Goal: Task Accomplishment & Management: Use online tool/utility

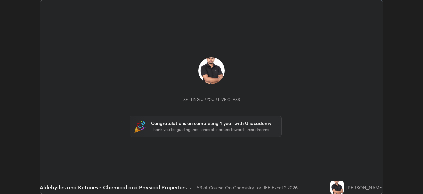
scroll to position [194, 423]
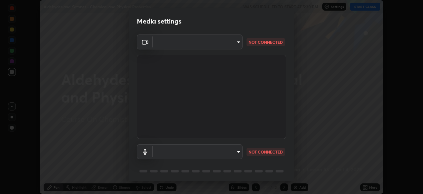
click at [237, 41] on body "Erase all Aldehydes and Ketones - Chemical and Physical Properties WAS SCHEDULE…" at bounding box center [211, 97] width 423 height 194
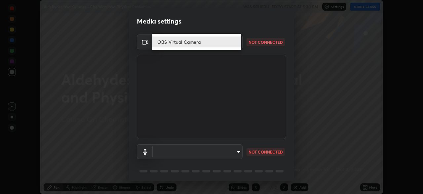
click at [235, 152] on div at bounding box center [211, 97] width 423 height 194
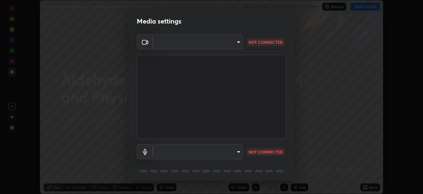
click at [229, 153] on body "Erase all Aldehydes and Ketones - Chemical and Physical Properties WAS SCHEDULE…" at bounding box center [211, 97] width 423 height 194
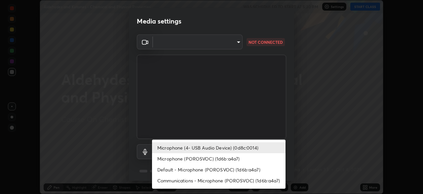
click at [223, 158] on li "Microphone (POROSVOC) (1d6b:a4a7)" at bounding box center [219, 158] width 134 height 11
type input "fbafa3216c731d6dfe9f3c88513741acbab4a166449e6ade6500493d5b87e80f"
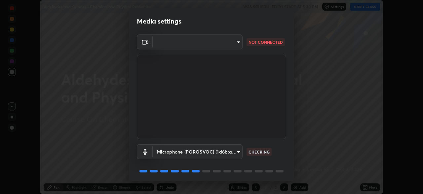
click at [224, 41] on body "Erase all Aldehydes and Ketones - Chemical and Physical Properties WAS SCHEDULE…" at bounding box center [211, 97] width 423 height 194
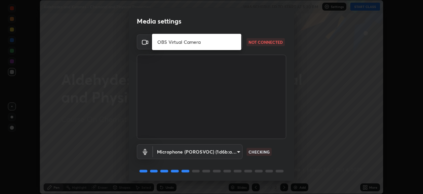
click at [198, 44] on li "OBS Virtual Camera" at bounding box center [196, 41] width 89 height 11
type input "f2a1aed5b20ac14ad472c13975e7c0e4336184d2f0fb34168a837c2cd3d0cb59"
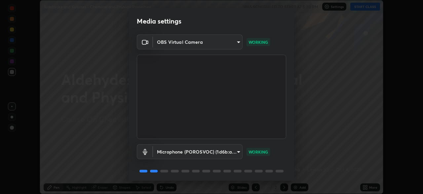
scroll to position [23, 0]
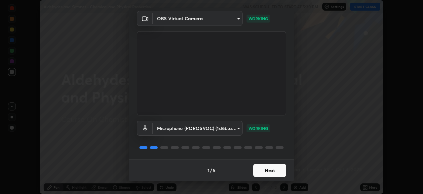
click at [266, 169] on button "Next" at bounding box center [269, 169] width 33 height 13
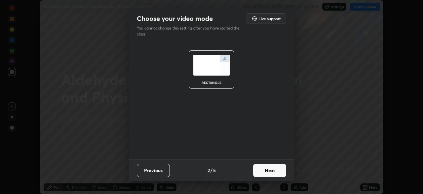
scroll to position [0, 0]
click at [267, 170] on button "Next" at bounding box center [269, 169] width 33 height 13
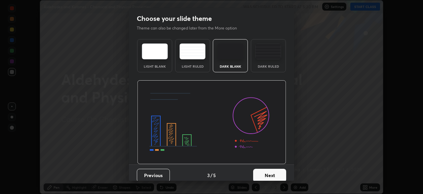
click at [268, 169] on button "Next" at bounding box center [269, 174] width 33 height 13
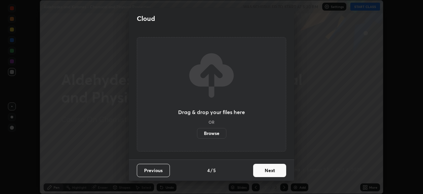
click at [269, 171] on button "Next" at bounding box center [269, 169] width 33 height 13
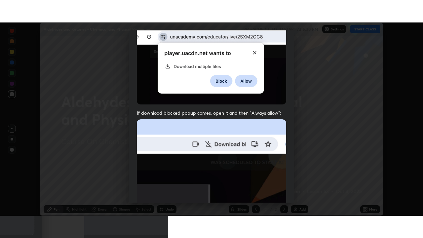
scroll to position [158, 0]
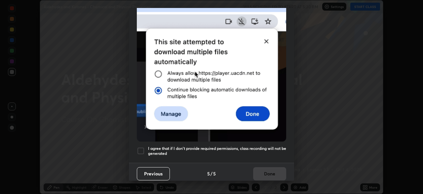
click at [141, 147] on div at bounding box center [141, 151] width 8 height 8
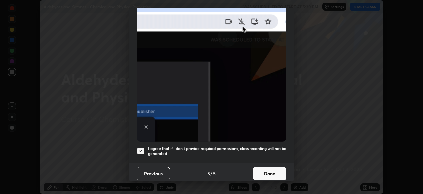
click at [269, 171] on button "Done" at bounding box center [269, 173] width 33 height 13
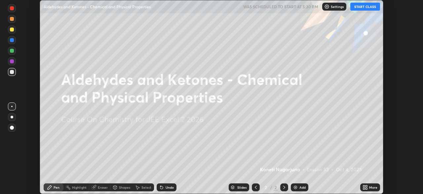
click at [367, 186] on icon at bounding box center [367, 186] width 2 height 2
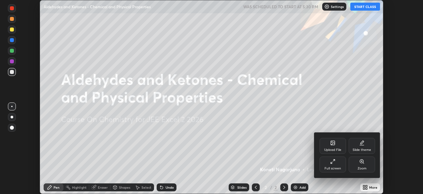
click at [331, 167] on div "Full screen" at bounding box center [333, 167] width 17 height 3
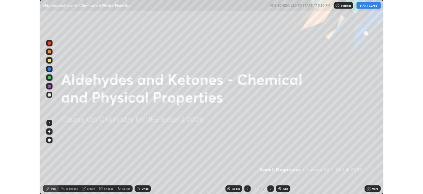
scroll to position [238, 423]
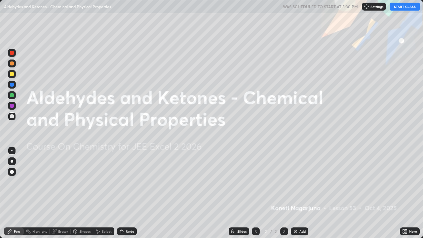
click at [399, 6] on button "START CLASS" at bounding box center [405, 7] width 30 height 8
click at [298, 193] on div "Add" at bounding box center [300, 232] width 18 height 8
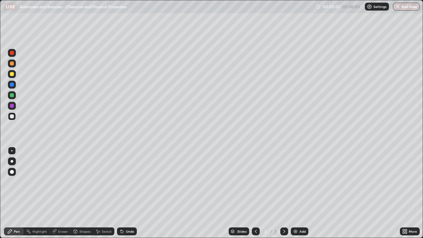
click at [297, 193] on img at bounding box center [295, 231] width 5 height 5
click at [296, 193] on div "Add" at bounding box center [300, 232] width 18 height 8
click at [296, 193] on img at bounding box center [295, 231] width 5 height 5
click at [297, 193] on img at bounding box center [295, 231] width 5 height 5
click at [296, 193] on img at bounding box center [295, 231] width 5 height 5
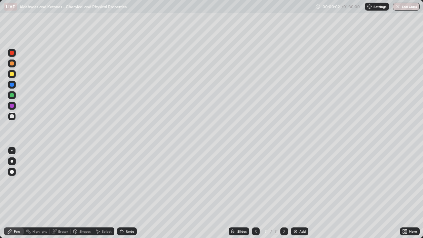
click at [295, 193] on img at bounding box center [295, 231] width 5 height 5
click at [296, 193] on img at bounding box center [295, 231] width 5 height 5
click at [298, 193] on div "Add" at bounding box center [300, 232] width 18 height 8
click at [297, 193] on img at bounding box center [295, 231] width 5 height 5
click at [296, 193] on img at bounding box center [295, 231] width 5 height 5
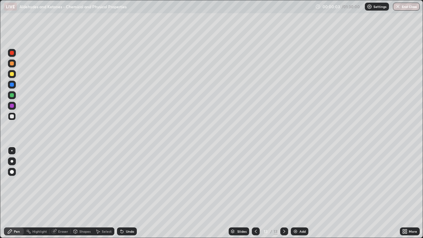
click at [297, 193] on img at bounding box center [295, 231] width 5 height 5
click at [298, 193] on div "Add" at bounding box center [300, 232] width 18 height 8
click at [256, 193] on icon at bounding box center [255, 231] width 5 height 5
click at [255, 193] on icon at bounding box center [255, 231] width 5 height 5
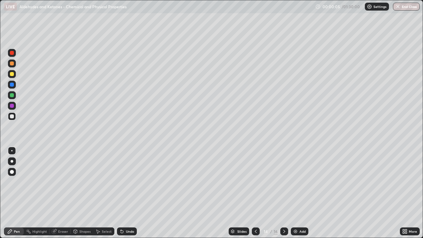
click at [255, 193] on icon at bounding box center [255, 231] width 5 height 5
click at [256, 193] on icon at bounding box center [255, 231] width 5 height 5
click at [255, 193] on icon at bounding box center [255, 231] width 5 height 5
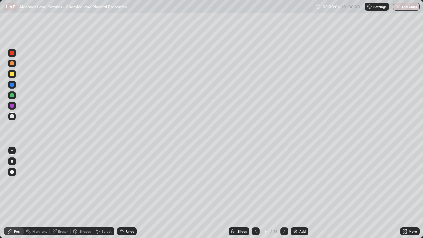
click at [256, 193] on icon at bounding box center [255, 231] width 5 height 5
click at [256, 193] on div at bounding box center [256, 232] width 8 height 8
click at [255, 193] on icon at bounding box center [255, 231] width 5 height 5
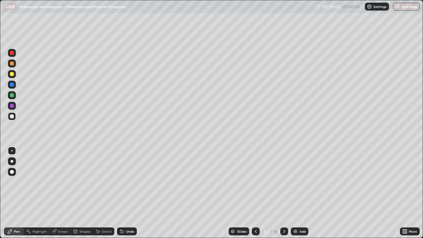
click at [255, 193] on icon at bounding box center [255, 231] width 5 height 5
click at [406, 193] on icon at bounding box center [407, 231] width 2 height 2
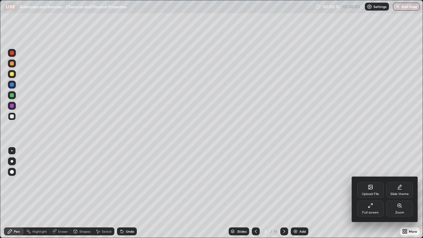
click at [372, 193] on div "Full screen" at bounding box center [371, 209] width 26 height 16
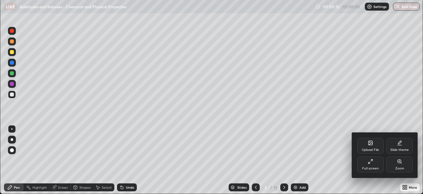
scroll to position [32885, 32655]
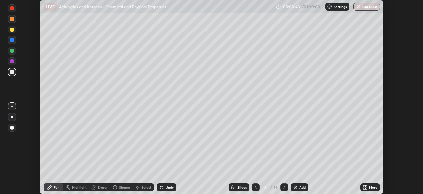
click at [336, 7] on p "Settings" at bounding box center [340, 6] width 13 height 3
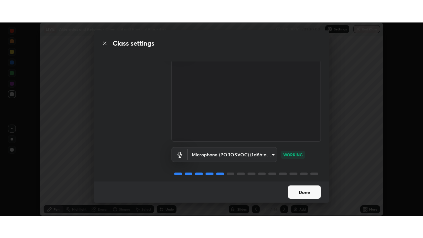
scroll to position [30, 0]
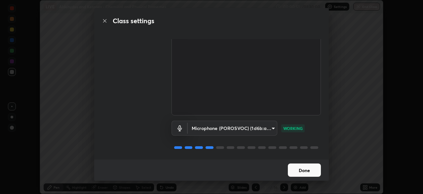
click at [305, 169] on button "Done" at bounding box center [304, 169] width 33 height 13
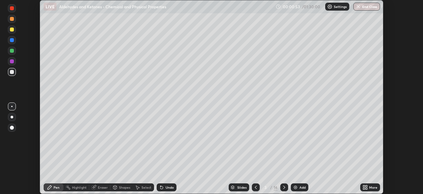
click at [367, 186] on icon at bounding box center [367, 186] width 2 height 2
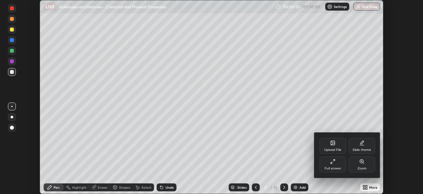
click at [333, 163] on icon at bounding box center [332, 160] width 5 height 5
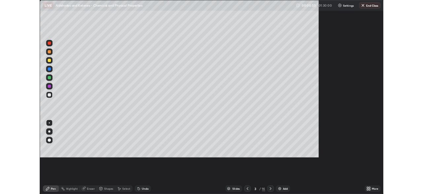
scroll to position [238, 423]
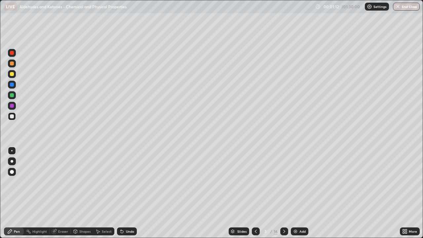
click at [406, 193] on icon at bounding box center [407, 233] width 2 height 2
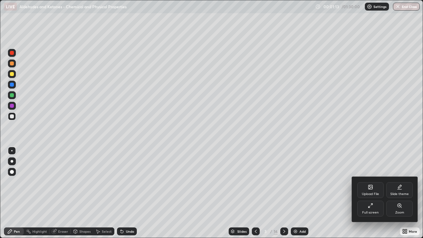
click at [372, 193] on div "Full screen" at bounding box center [371, 212] width 17 height 3
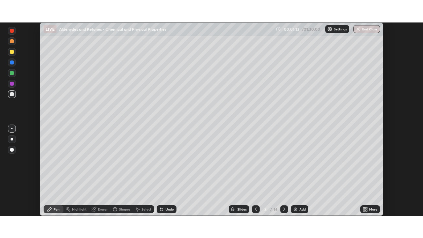
scroll to position [32885, 32655]
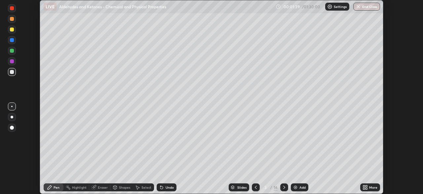
click at [370, 188] on div "More" at bounding box center [373, 186] width 8 height 3
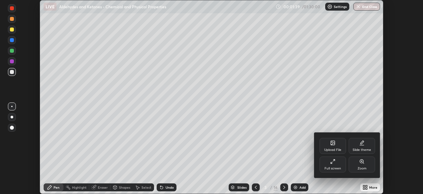
click at [337, 162] on div "Full screen" at bounding box center [333, 164] width 26 height 16
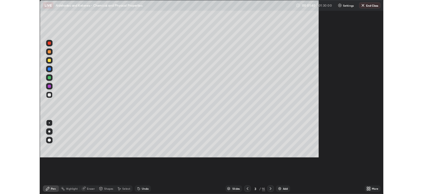
scroll to position [238, 423]
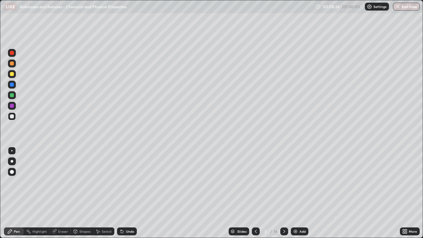
click at [404, 193] on icon at bounding box center [404, 233] width 2 height 2
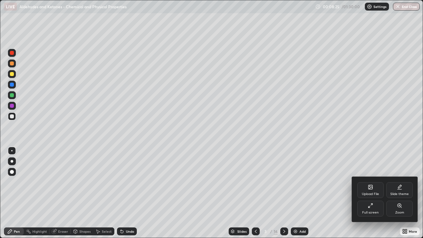
click at [368, 193] on div "Full screen" at bounding box center [371, 212] width 17 height 3
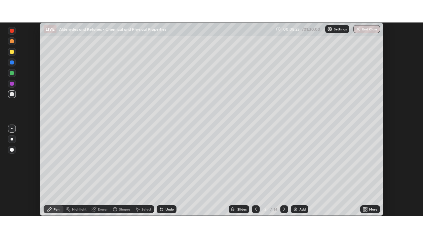
scroll to position [32885, 32655]
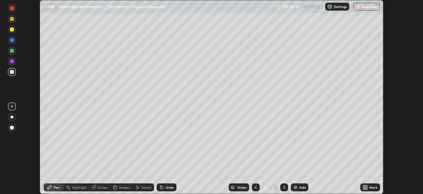
click at [365, 187] on icon at bounding box center [365, 188] width 2 height 2
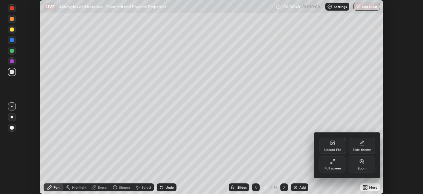
click at [329, 164] on div "Full screen" at bounding box center [333, 164] width 26 height 16
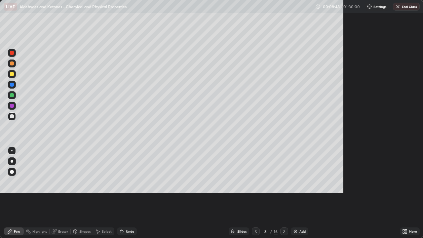
scroll to position [238, 423]
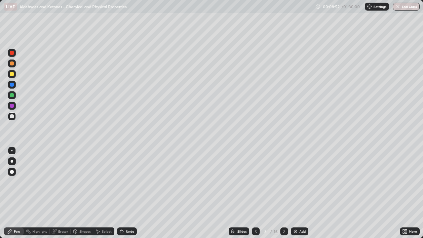
click at [12, 96] on div at bounding box center [12, 95] width 4 height 4
click at [13, 54] on div at bounding box center [12, 53] width 4 height 4
click at [124, 193] on div "Undo" at bounding box center [127, 232] width 20 height 8
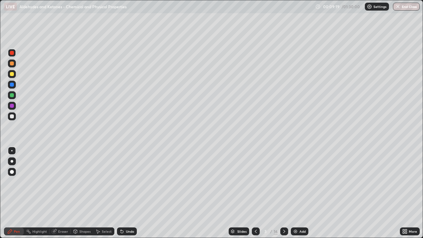
click at [124, 193] on div "Undo" at bounding box center [127, 232] width 20 height 8
click at [123, 193] on div "Undo" at bounding box center [127, 232] width 20 height 8
click at [121, 193] on div "Undo" at bounding box center [127, 232] width 20 height 8
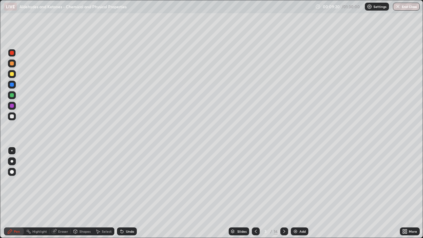
click at [121, 193] on div "Undo" at bounding box center [127, 232] width 20 height 8
click at [122, 193] on div "Undo" at bounding box center [127, 232] width 20 height 8
click at [121, 193] on icon at bounding box center [122, 232] width 3 height 3
click at [124, 193] on div "Undo" at bounding box center [127, 232] width 20 height 8
click at [121, 193] on icon at bounding box center [122, 232] width 3 height 3
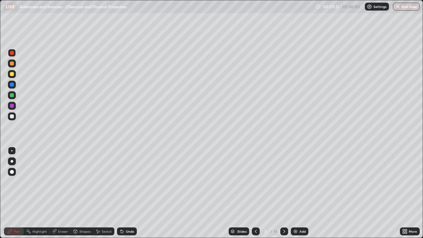
click at [121, 193] on icon at bounding box center [122, 232] width 3 height 3
click at [13, 95] on div at bounding box center [12, 95] width 4 height 4
click at [12, 73] on div at bounding box center [12, 74] width 4 height 4
click at [284, 193] on icon at bounding box center [284, 231] width 5 height 5
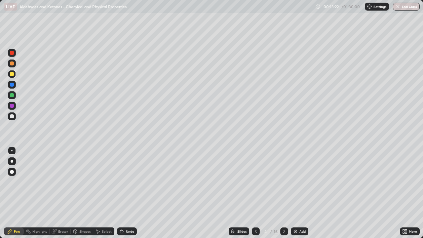
click at [13, 54] on div at bounding box center [12, 53] width 4 height 4
click at [11, 74] on div at bounding box center [12, 74] width 4 height 4
click at [405, 7] on button "End Class" at bounding box center [406, 7] width 27 height 8
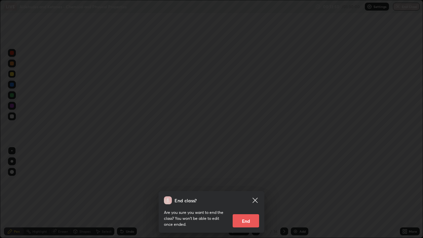
click at [244, 193] on button "End" at bounding box center [246, 220] width 26 height 13
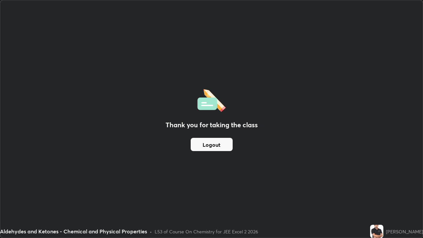
click at [225, 144] on button "Logout" at bounding box center [212, 144] width 42 height 13
click at [226, 146] on button "Logout" at bounding box center [212, 144] width 42 height 13
click at [378, 193] on img at bounding box center [376, 231] width 13 height 13
click at [377, 193] on img at bounding box center [376, 231] width 13 height 13
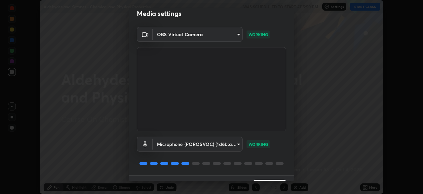
scroll to position [23, 0]
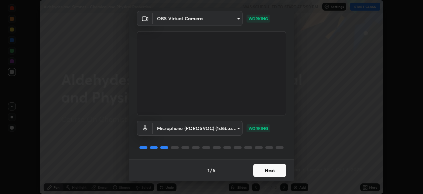
click at [273, 172] on button "Next" at bounding box center [269, 169] width 33 height 13
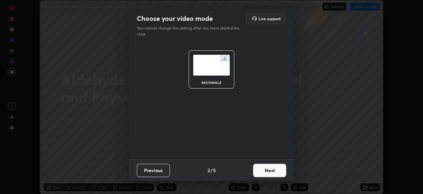
scroll to position [0, 0]
click at [276, 170] on button "Next" at bounding box center [269, 169] width 33 height 13
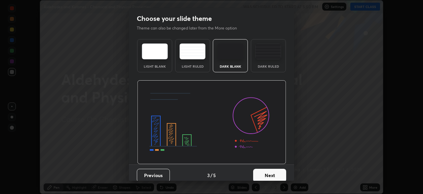
click at [277, 170] on button "Next" at bounding box center [269, 174] width 33 height 13
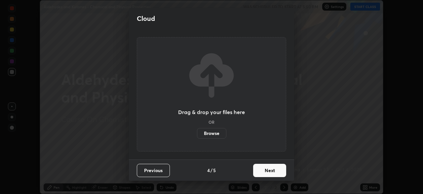
click at [276, 170] on button "Next" at bounding box center [269, 169] width 33 height 13
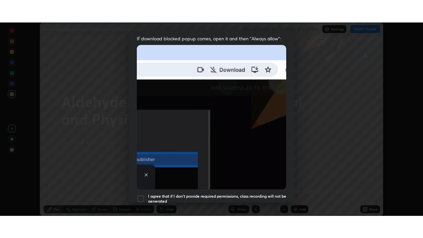
scroll to position [158, 0]
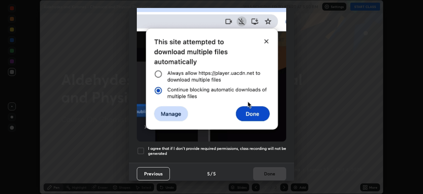
click at [144, 147] on div at bounding box center [141, 151] width 8 height 8
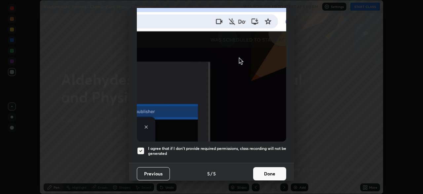
click at [277, 170] on button "Done" at bounding box center [269, 173] width 33 height 13
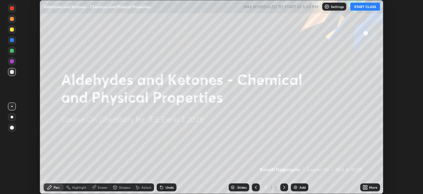
click at [367, 7] on button "START CLASS" at bounding box center [366, 7] width 30 height 8
click at [364, 188] on icon at bounding box center [365, 188] width 2 height 2
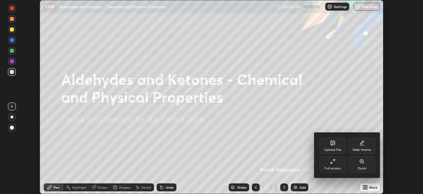
click at [335, 162] on icon at bounding box center [332, 160] width 5 height 5
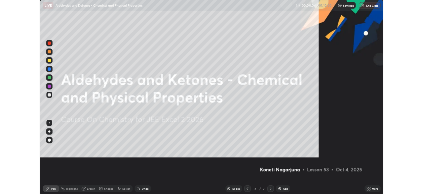
scroll to position [238, 423]
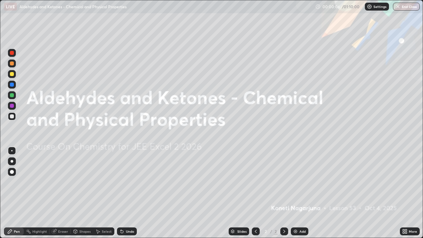
click at [404, 193] on icon at bounding box center [404, 233] width 2 height 2
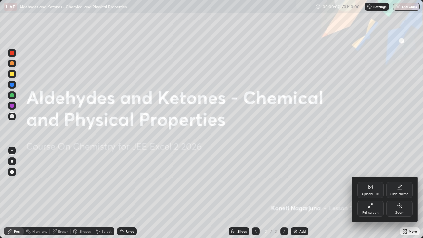
click at [372, 193] on div "Full screen" at bounding box center [371, 209] width 26 height 16
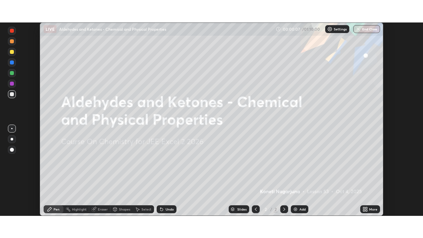
scroll to position [32885, 32655]
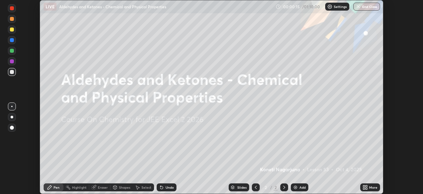
click at [367, 186] on icon at bounding box center [367, 186] width 2 height 2
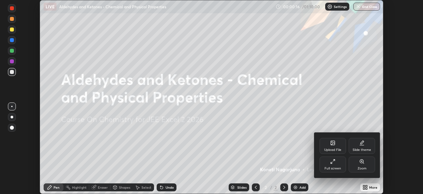
click at [333, 164] on div "Full screen" at bounding box center [333, 164] width 26 height 16
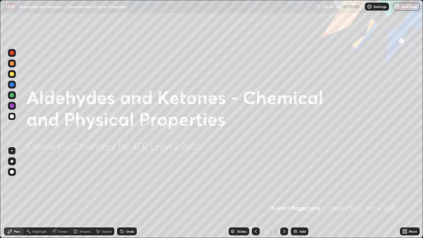
scroll to position [238, 423]
click at [297, 193] on img at bounding box center [295, 231] width 5 height 5
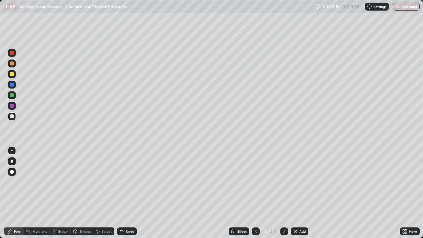
click at [298, 193] on div "Add" at bounding box center [300, 232] width 18 height 8
click at [300, 193] on div "Add" at bounding box center [303, 231] width 6 height 3
click at [298, 193] on div "Add" at bounding box center [300, 232] width 18 height 8
click at [297, 193] on img at bounding box center [295, 231] width 5 height 5
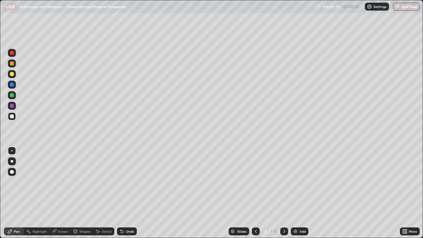
click at [297, 193] on img at bounding box center [295, 231] width 5 height 5
click at [292, 193] on div "Add" at bounding box center [300, 232] width 18 height 8
click at [255, 193] on icon at bounding box center [255, 231] width 5 height 5
click at [255, 193] on icon at bounding box center [256, 231] width 2 height 3
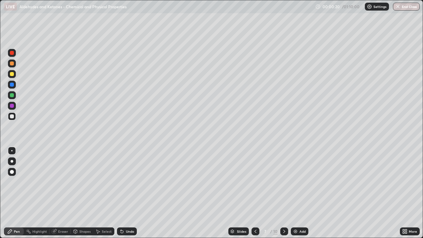
click at [254, 193] on icon at bounding box center [255, 231] width 5 height 5
click at [254, 193] on div at bounding box center [256, 232] width 8 height 8
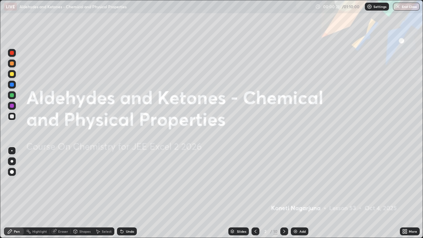
click at [282, 193] on icon at bounding box center [284, 231] width 5 height 5
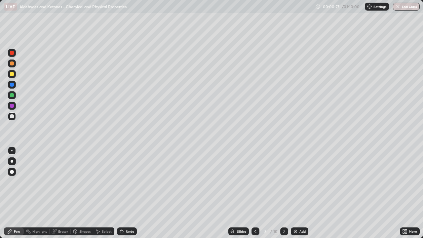
click at [12, 64] on div at bounding box center [12, 64] width 4 height 4
click at [13, 74] on div at bounding box center [12, 74] width 4 height 4
click at [13, 96] on div at bounding box center [12, 95] width 4 height 4
click at [12, 117] on div at bounding box center [12, 116] width 4 height 4
click at [10, 106] on div at bounding box center [12, 106] width 4 height 4
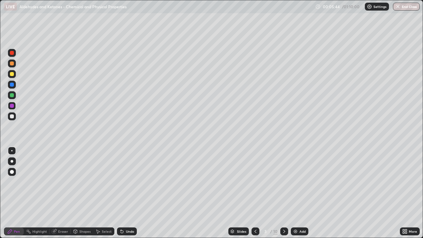
click at [284, 193] on icon at bounding box center [284, 231] width 2 height 3
click at [13, 54] on div at bounding box center [12, 53] width 4 height 4
click at [12, 65] on div at bounding box center [12, 64] width 4 height 4
click at [13, 116] on div at bounding box center [12, 116] width 4 height 4
click at [124, 193] on icon at bounding box center [121, 231] width 5 height 5
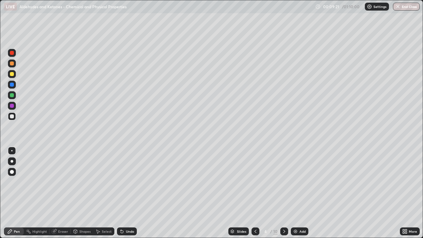
click at [126, 193] on div "Undo" at bounding box center [130, 231] width 8 height 3
click at [287, 193] on div at bounding box center [285, 232] width 8 height 8
click at [13, 106] on div at bounding box center [12, 106] width 4 height 4
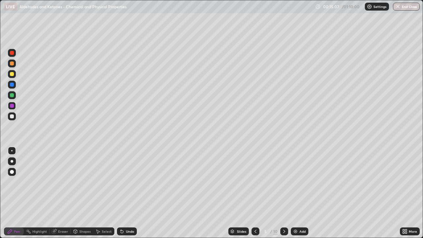
click at [12, 108] on div at bounding box center [12, 106] width 4 height 4
click at [127, 193] on div "Undo" at bounding box center [130, 231] width 8 height 3
click at [12, 53] on div at bounding box center [12, 53] width 4 height 4
click at [11, 64] on div at bounding box center [12, 64] width 4 height 4
click at [12, 95] on div at bounding box center [12, 95] width 4 height 4
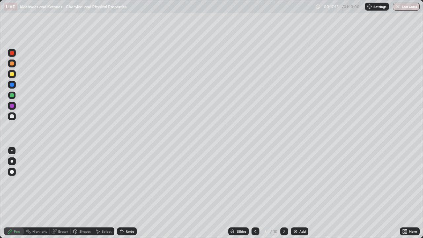
click at [9, 107] on div at bounding box center [12, 106] width 8 height 8
click at [127, 193] on div "Undo" at bounding box center [130, 231] width 8 height 3
click at [12, 85] on div at bounding box center [12, 85] width 4 height 4
click at [11, 117] on div at bounding box center [12, 116] width 4 height 4
click at [12, 74] on div at bounding box center [12, 74] width 4 height 4
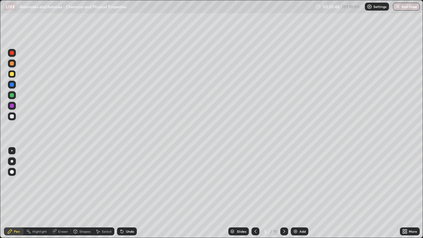
click at [284, 193] on icon at bounding box center [284, 231] width 5 height 5
click at [255, 193] on icon at bounding box center [255, 231] width 5 height 5
click at [287, 193] on div at bounding box center [285, 232] width 8 height 8
click at [12, 62] on div at bounding box center [12, 64] width 4 height 4
click at [14, 116] on div at bounding box center [12, 116] width 4 height 4
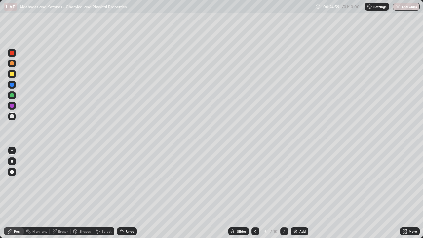
click at [11, 116] on div at bounding box center [12, 116] width 4 height 4
click at [10, 105] on div at bounding box center [12, 106] width 4 height 4
click at [11, 84] on div at bounding box center [12, 85] width 4 height 4
click at [11, 53] on div at bounding box center [12, 53] width 4 height 4
click at [11, 52] on div at bounding box center [12, 53] width 4 height 4
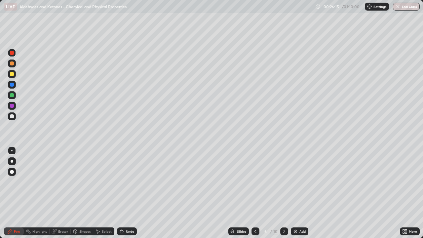
click at [12, 97] on div at bounding box center [12, 95] width 4 height 4
click at [12, 75] on div at bounding box center [12, 74] width 4 height 4
click at [13, 54] on div at bounding box center [12, 53] width 4 height 4
click at [11, 117] on div at bounding box center [12, 116] width 4 height 4
click at [283, 193] on icon at bounding box center [284, 231] width 5 height 5
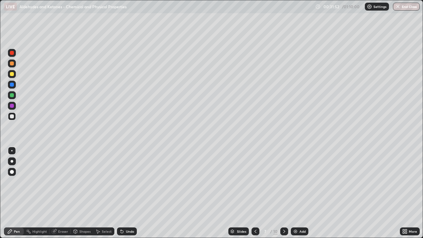
click at [11, 53] on div at bounding box center [12, 53] width 4 height 4
click at [12, 94] on div at bounding box center [12, 95] width 4 height 4
click at [11, 106] on div at bounding box center [12, 106] width 4 height 4
click at [12, 75] on div at bounding box center [12, 74] width 4 height 4
click at [284, 193] on icon at bounding box center [284, 231] width 5 height 5
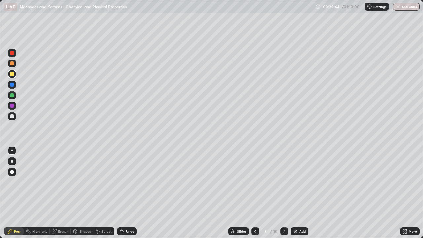
click at [12, 96] on div at bounding box center [12, 95] width 4 height 4
click at [12, 55] on div at bounding box center [12, 53] width 4 height 4
click at [124, 193] on div "Undo" at bounding box center [127, 232] width 20 height 8
click at [11, 76] on div at bounding box center [12, 74] width 4 height 4
click at [12, 107] on div at bounding box center [12, 106] width 4 height 4
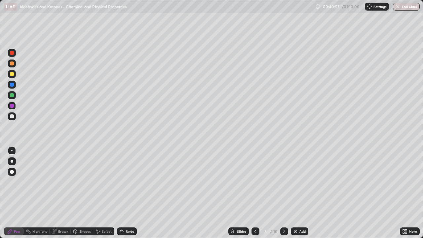
click at [124, 193] on div "Undo" at bounding box center [127, 232] width 20 height 8
click at [13, 85] on div at bounding box center [12, 85] width 4 height 4
click at [11, 52] on div at bounding box center [12, 53] width 4 height 4
click at [129, 193] on div "Undo" at bounding box center [130, 231] width 8 height 3
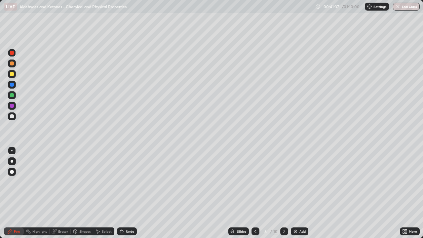
click at [130, 193] on div "Undo" at bounding box center [130, 231] width 8 height 3
click at [131, 193] on div "Undo" at bounding box center [127, 232] width 20 height 8
click at [125, 193] on div "Undo" at bounding box center [127, 232] width 20 height 8
click at [12, 108] on div at bounding box center [12, 106] width 4 height 4
click at [10, 116] on div at bounding box center [12, 116] width 4 height 4
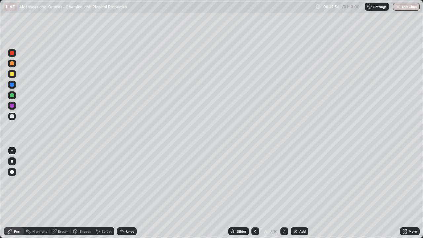
click at [11, 85] on div at bounding box center [12, 85] width 4 height 4
click at [11, 116] on div at bounding box center [12, 116] width 4 height 4
click at [286, 193] on icon at bounding box center [284, 231] width 5 height 5
click at [11, 52] on div at bounding box center [12, 53] width 4 height 4
click at [12, 74] on div at bounding box center [12, 74] width 4 height 4
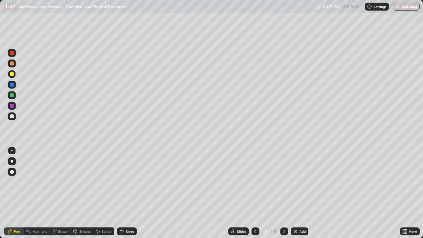
click at [11, 94] on div at bounding box center [12, 95] width 4 height 4
click at [11, 84] on div at bounding box center [12, 85] width 4 height 4
click at [284, 193] on icon at bounding box center [284, 231] width 5 height 5
click at [12, 63] on div at bounding box center [12, 64] width 4 height 4
click at [126, 193] on div "Undo" at bounding box center [127, 232] width 20 height 8
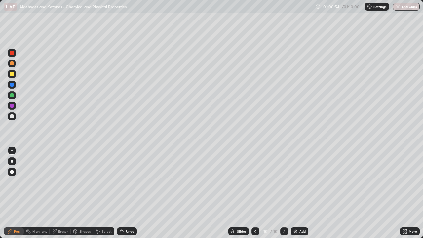
click at [125, 193] on div "Undo" at bounding box center [127, 232] width 20 height 8
click at [124, 193] on div "Undo" at bounding box center [127, 232] width 20 height 8
click at [125, 193] on div "Undo" at bounding box center [127, 232] width 20 height 8
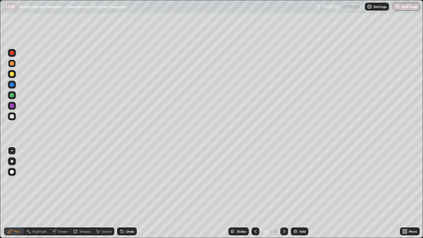
click at [126, 193] on div "Undo" at bounding box center [127, 232] width 20 height 8
click at [125, 193] on div "Undo" at bounding box center [127, 232] width 20 height 8
click at [13, 53] on div at bounding box center [12, 53] width 4 height 4
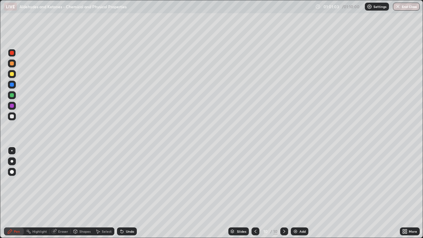
click at [128, 193] on div "Undo" at bounding box center [127, 232] width 20 height 8
click at [128, 193] on div "Undo" at bounding box center [130, 231] width 8 height 3
click at [126, 193] on div "Undo" at bounding box center [127, 232] width 20 height 8
click at [125, 193] on div "Undo" at bounding box center [127, 232] width 20 height 8
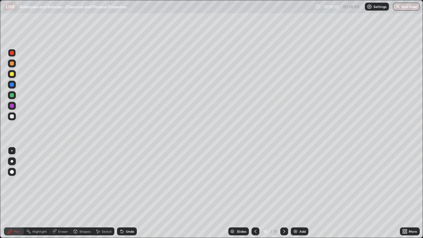
click at [12, 56] on div at bounding box center [12, 53] width 8 height 8
click at [11, 77] on div at bounding box center [12, 74] width 8 height 8
click at [126, 193] on div "Undo" at bounding box center [130, 231] width 8 height 3
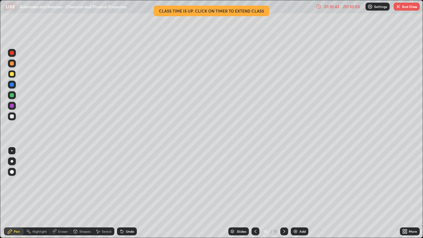
click at [284, 193] on icon at bounding box center [284, 231] width 5 height 5
click at [296, 193] on img at bounding box center [295, 231] width 5 height 5
click at [127, 193] on div "Undo" at bounding box center [130, 231] width 8 height 3
click at [126, 193] on div "Undo" at bounding box center [130, 231] width 8 height 3
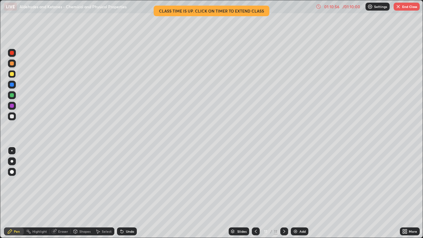
click at [126, 193] on div "Undo" at bounding box center [130, 231] width 8 height 3
click at [124, 193] on div "Undo" at bounding box center [127, 232] width 20 height 8
click at [125, 193] on div "Undo" at bounding box center [127, 232] width 20 height 8
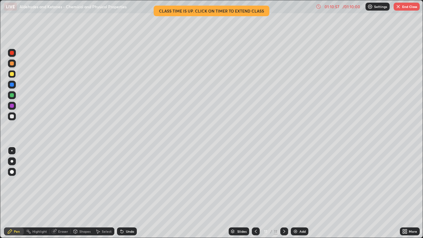
click at [124, 193] on div "Undo" at bounding box center [127, 232] width 20 height 8
click at [123, 193] on div "Undo" at bounding box center [127, 232] width 20 height 8
click at [11, 76] on div at bounding box center [12, 74] width 4 height 4
click at [407, 7] on button "End Class" at bounding box center [407, 7] width 26 height 8
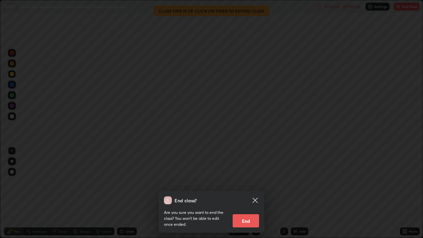
click at [254, 193] on button "End" at bounding box center [246, 220] width 26 height 13
